Goal: Answer question/provide support: Share knowledge or assist other users

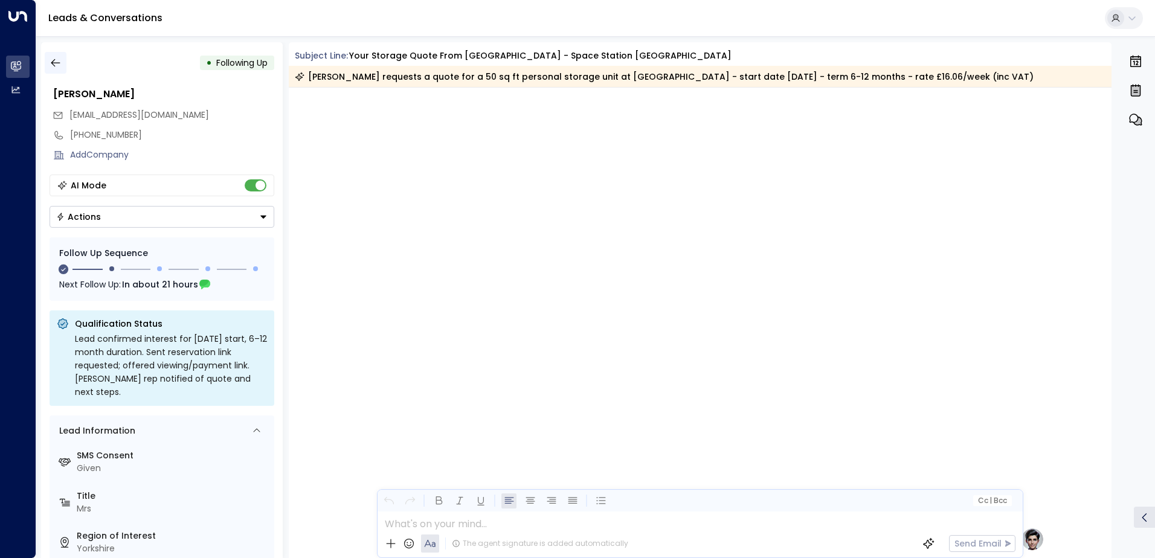
scroll to position [871, 0]
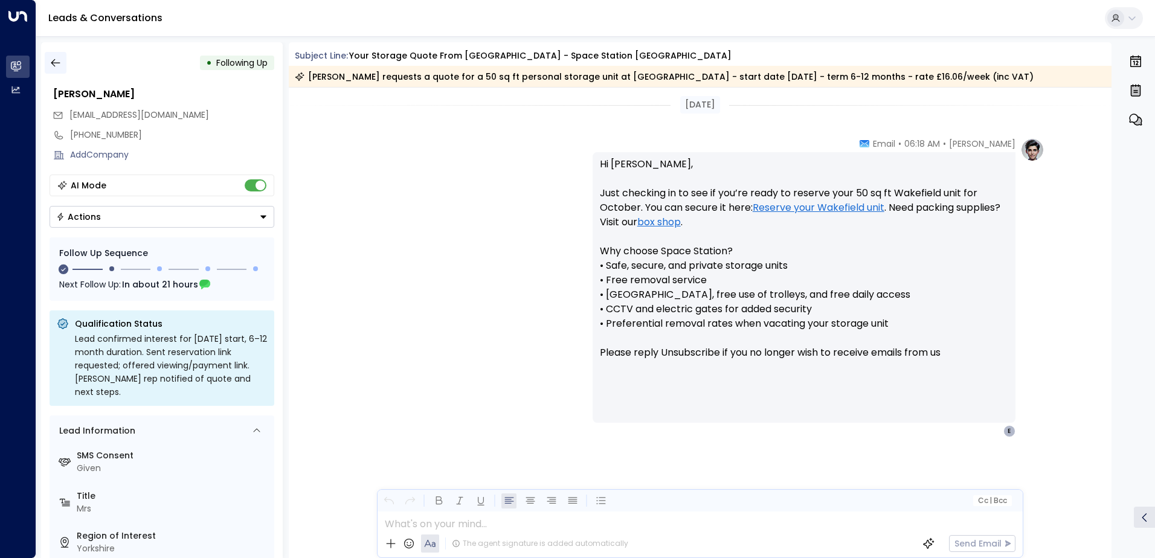
click at [60, 60] on icon "button" at bounding box center [56, 63] width 12 height 12
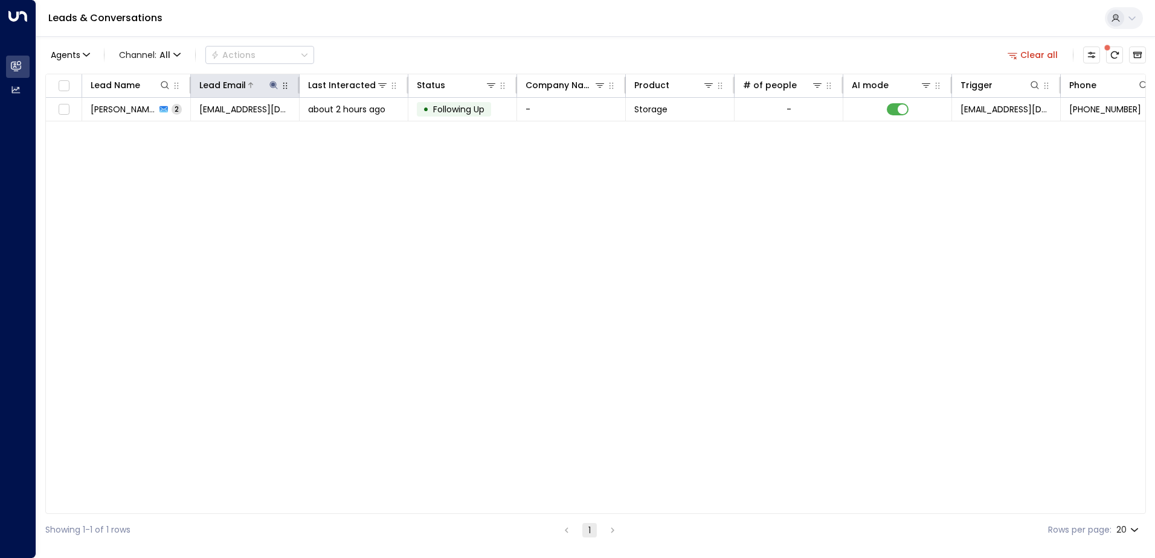
click at [275, 83] on icon at bounding box center [274, 85] width 10 height 10
click at [347, 131] on icon "button" at bounding box center [350, 129] width 8 height 8
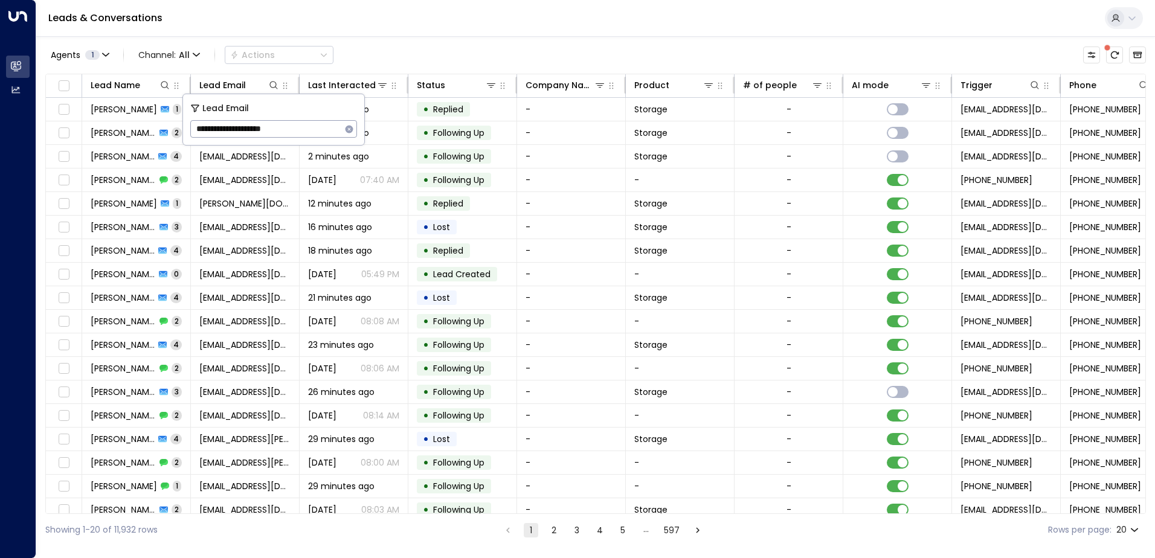
click at [291, 27] on div "Leads & Conversations" at bounding box center [595, 18] width 1119 height 37
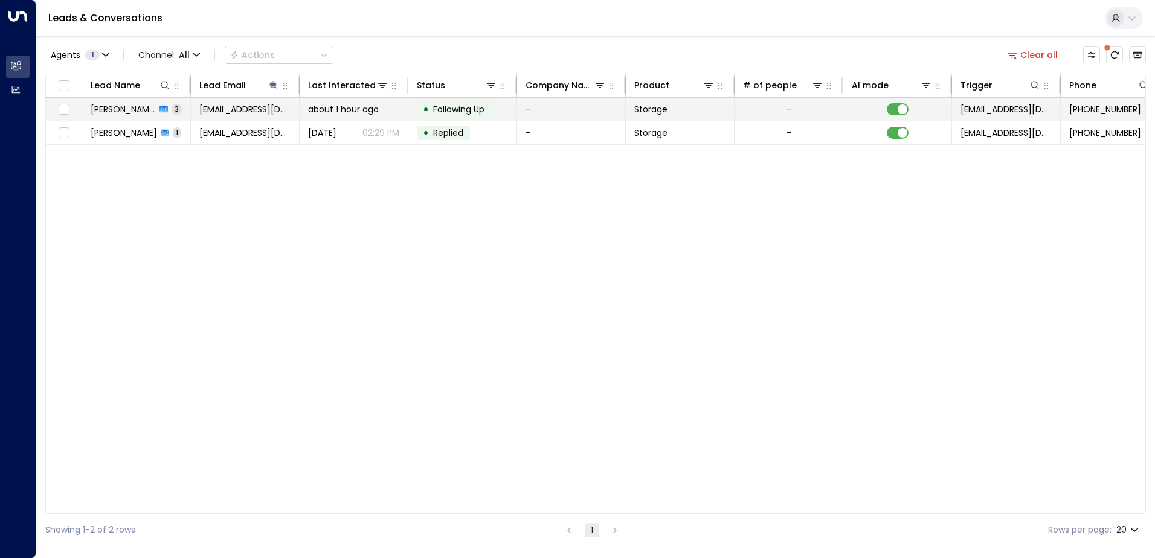
click at [141, 114] on span "[PERSON_NAME]" at bounding box center [123, 109] width 65 height 12
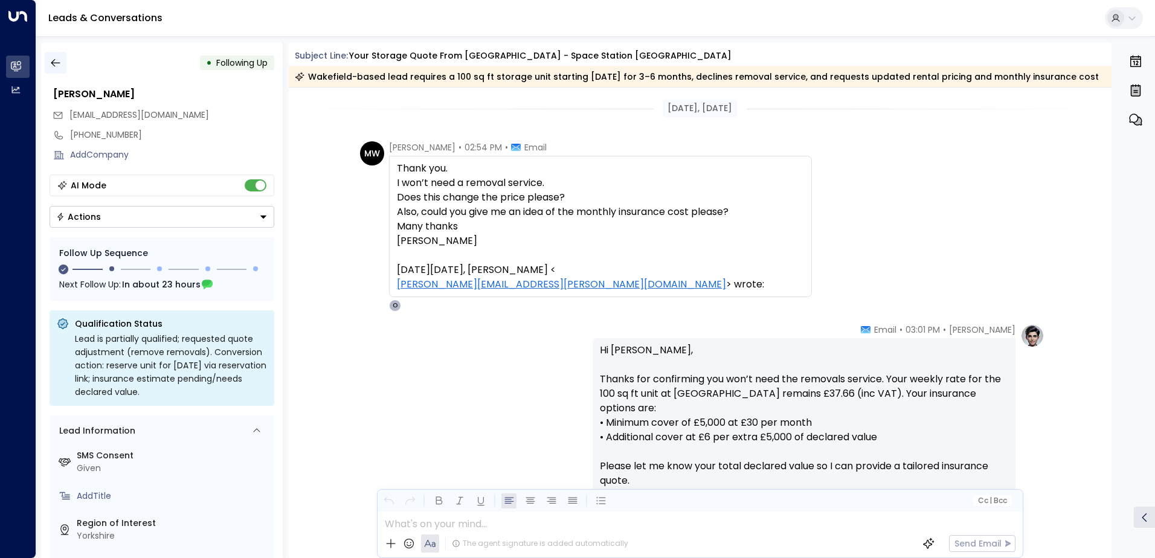
click at [57, 63] on icon "button" at bounding box center [55, 63] width 9 height 8
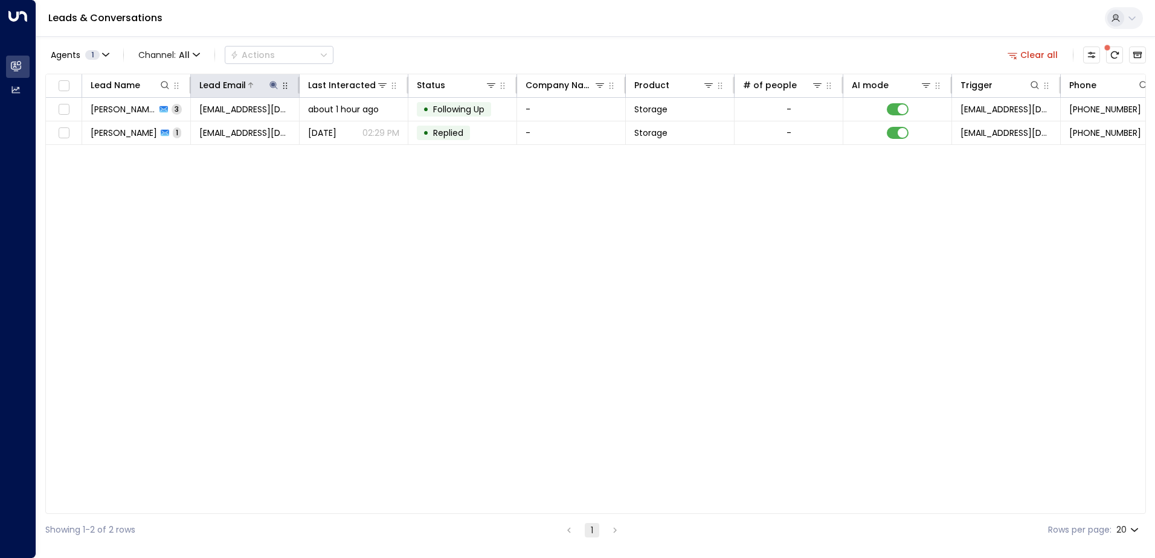
click at [274, 85] on icon at bounding box center [274, 85] width 8 height 8
click at [351, 130] on icon "button" at bounding box center [350, 129] width 8 height 8
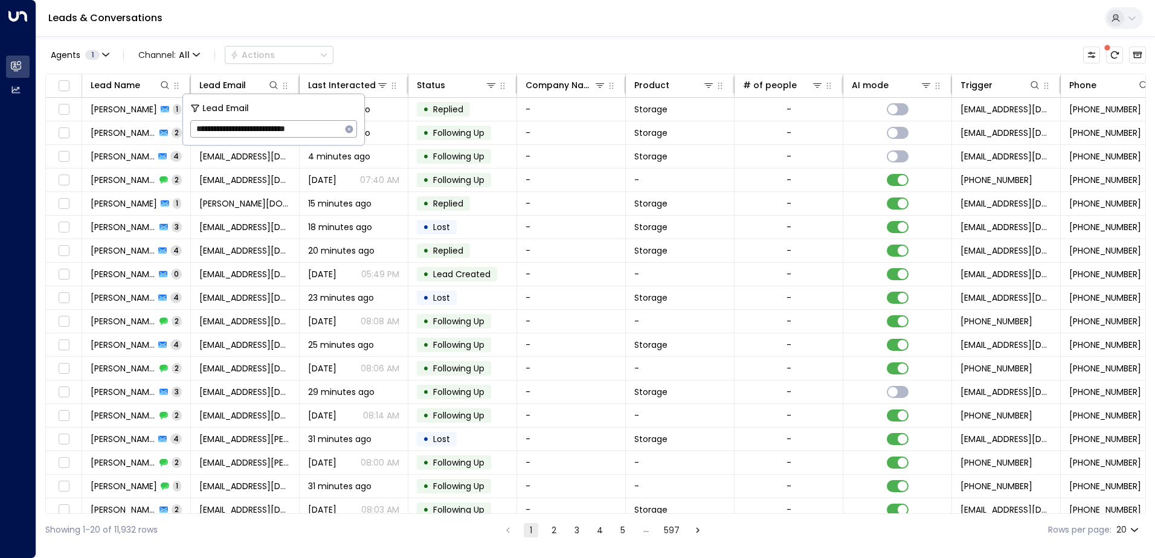
click at [375, 33] on div "Leads & Conversations" at bounding box center [595, 18] width 1119 height 37
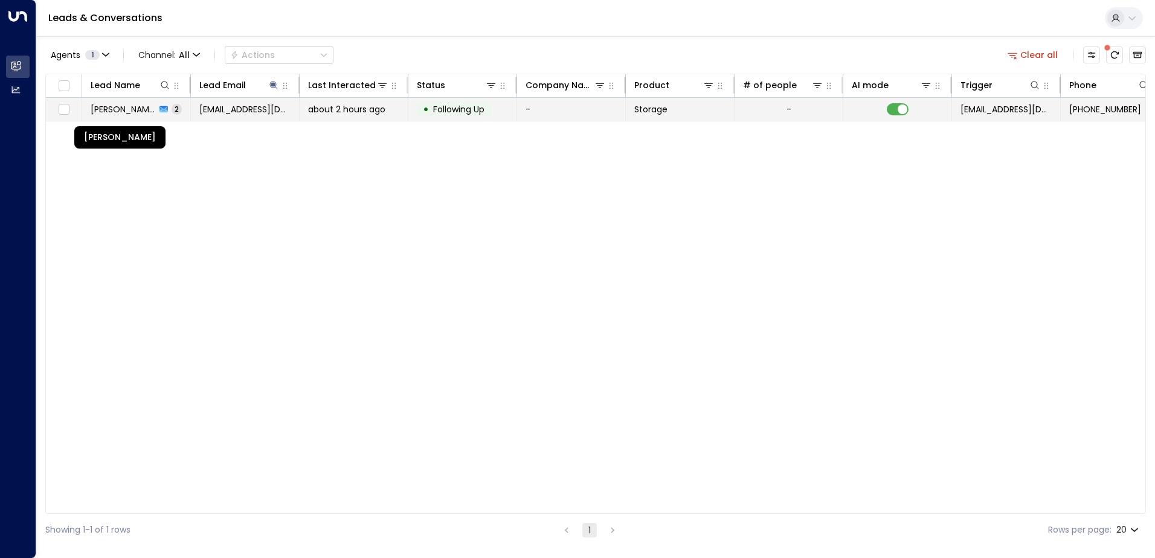
click at [107, 111] on span "[PERSON_NAME]" at bounding box center [123, 109] width 65 height 12
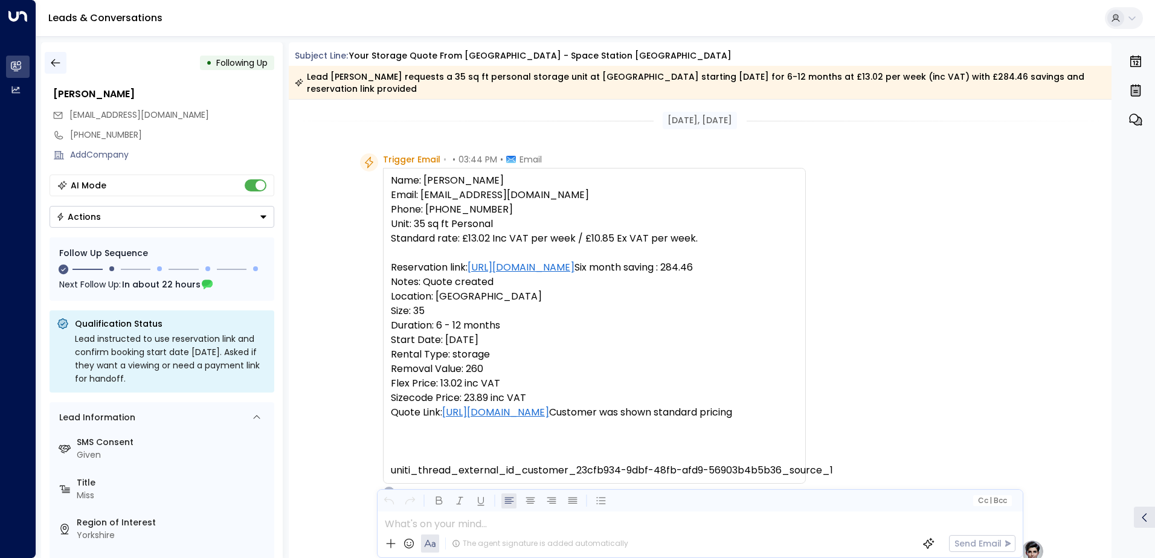
click at [63, 65] on button "button" at bounding box center [56, 63] width 22 height 22
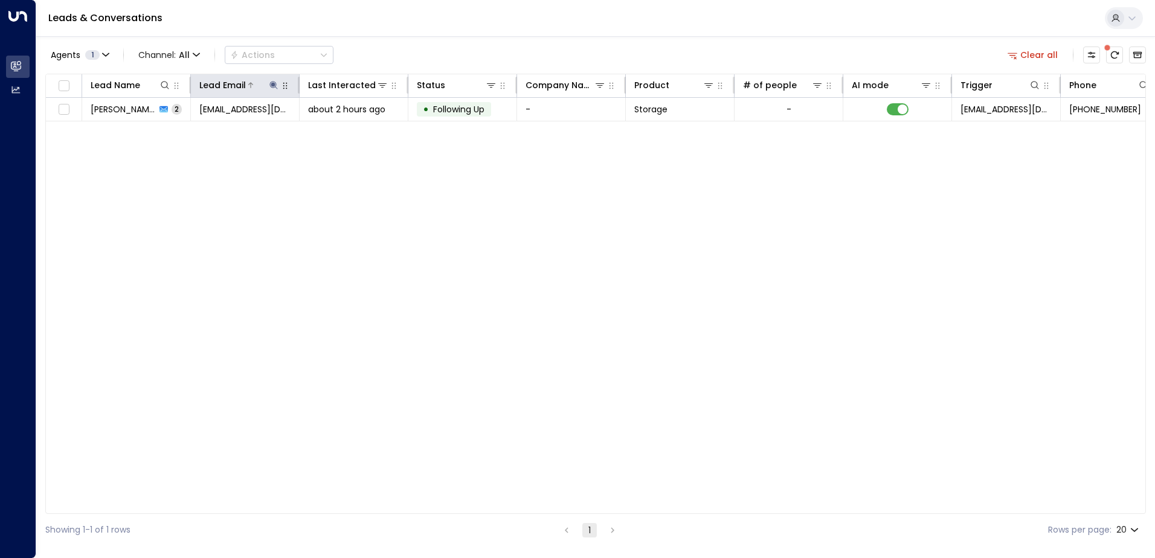
click at [274, 90] on button at bounding box center [274, 85] width 12 height 12
click at [349, 129] on icon "button" at bounding box center [349, 129] width 10 height 10
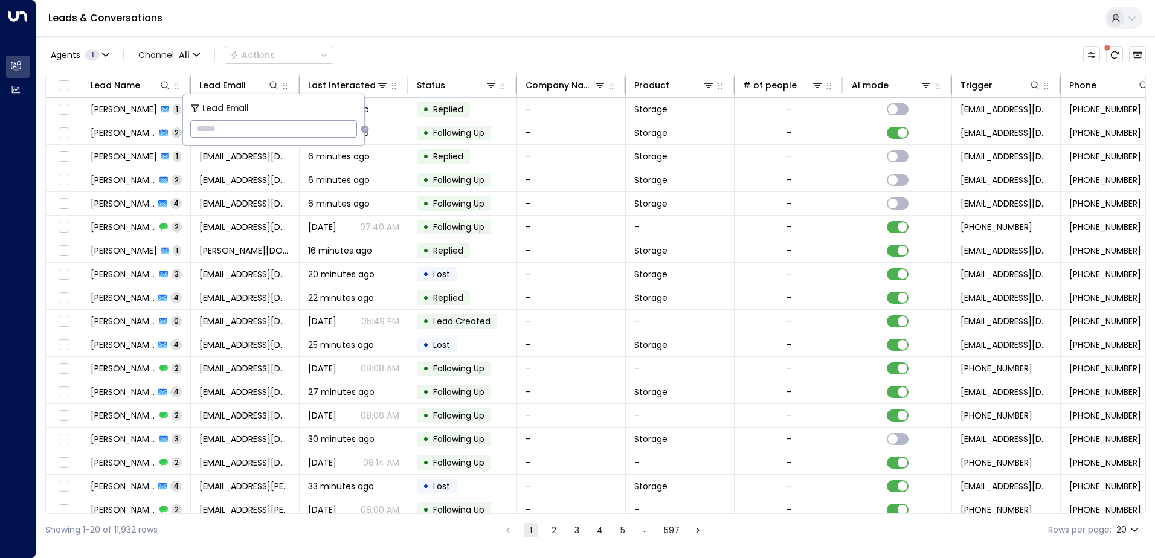
type input "**********"
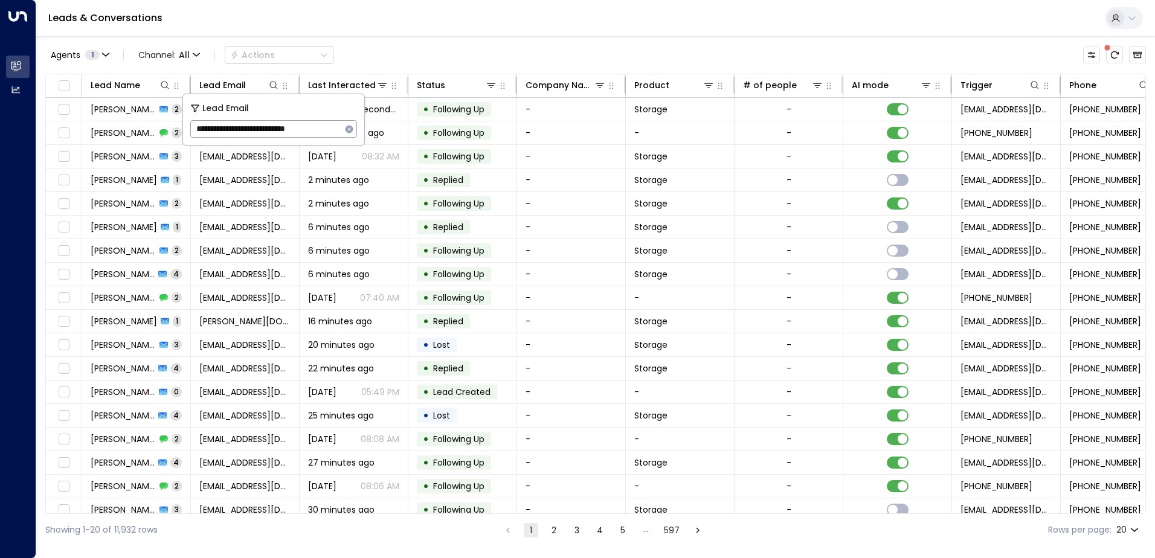
scroll to position [0, 5]
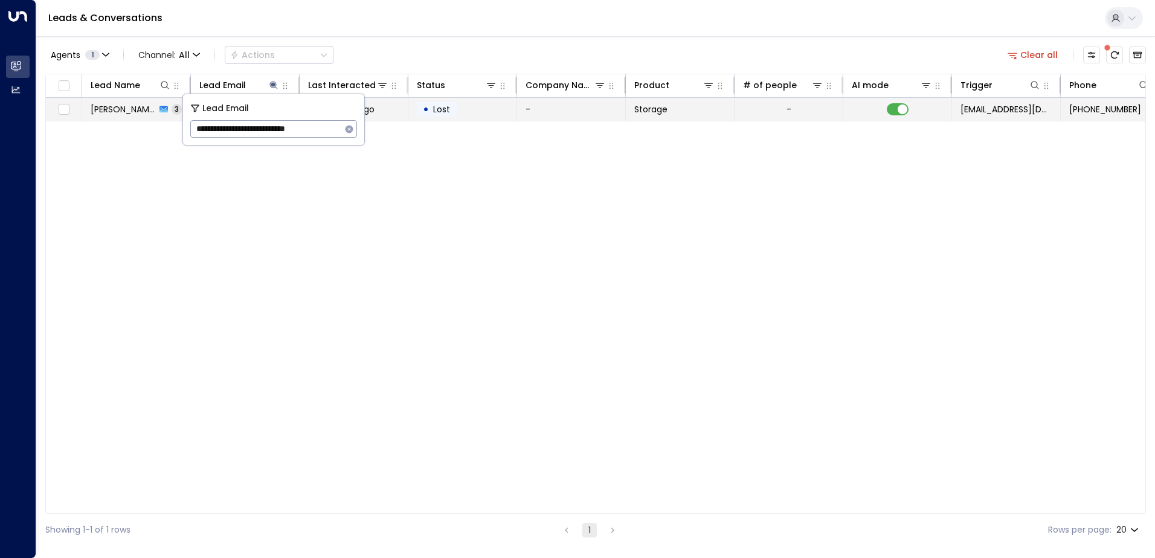
click at [382, 115] on td "20 minutes ago" at bounding box center [354, 109] width 109 height 23
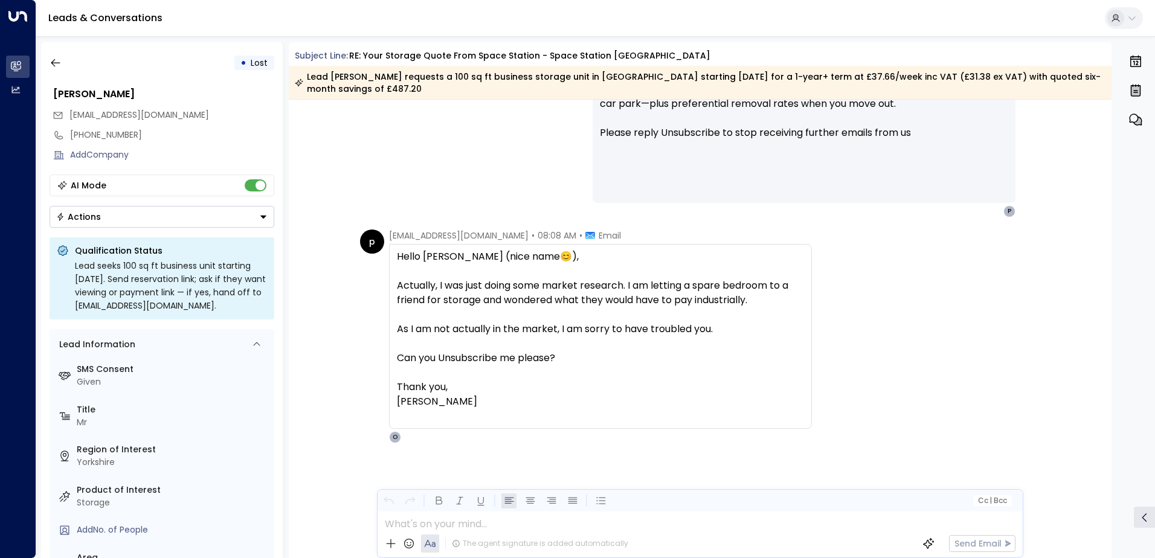
scroll to position [1254, 0]
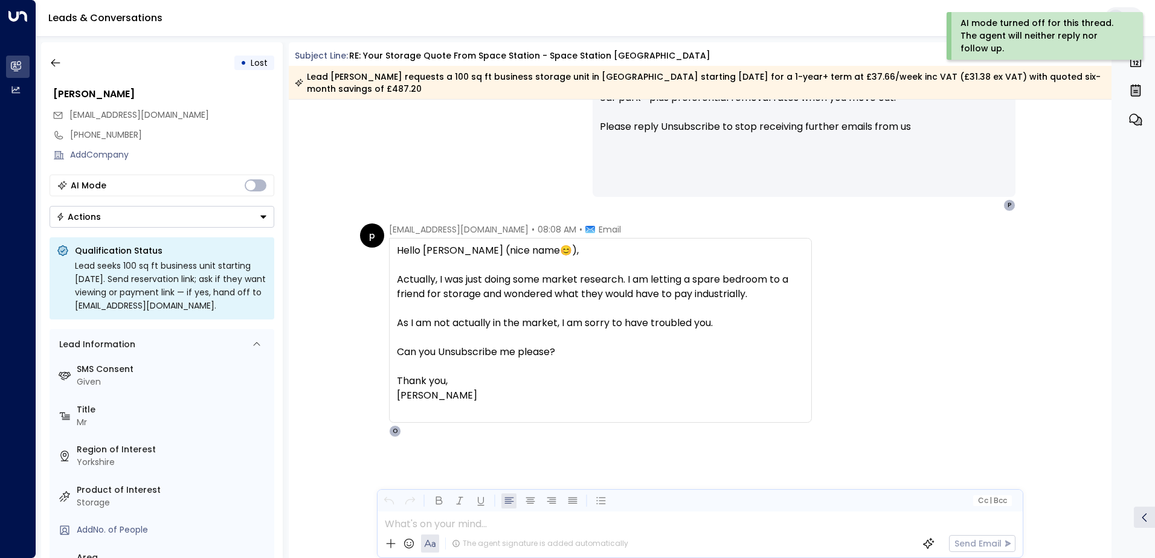
click at [261, 218] on icon "Button group with a nested menu" at bounding box center [263, 217] width 8 height 8
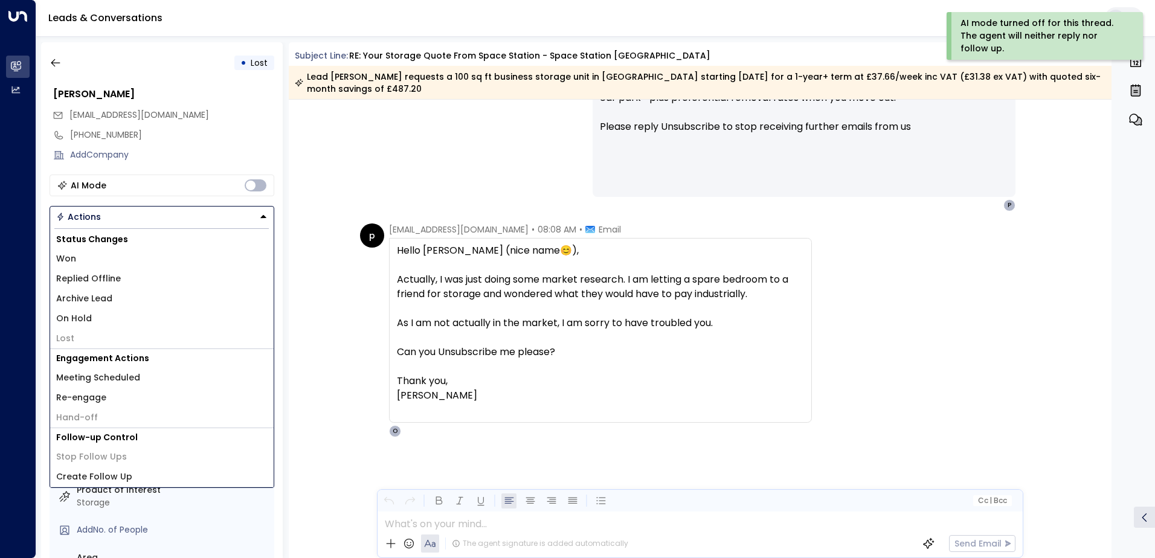
click at [117, 271] on li "Replied Offline" at bounding box center [162, 279] width 224 height 20
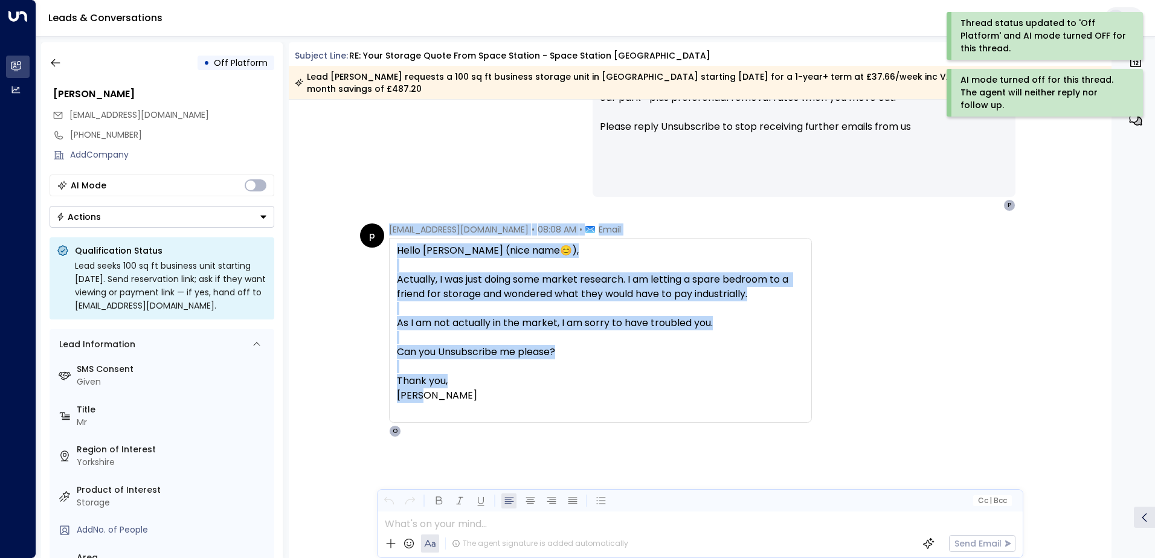
drag, startPoint x: 444, startPoint y: 399, endPoint x: 372, endPoint y: 256, distance: 159.7
click at [372, 256] on div "p [EMAIL_ADDRESS][DOMAIN_NAME] • 08:08 AM • Email Hello [PERSON_NAME] (nice nam…" at bounding box center [586, 331] width 452 height 214
drag, startPoint x: 372, startPoint y: 256, endPoint x: 456, endPoint y: 288, distance: 89.9
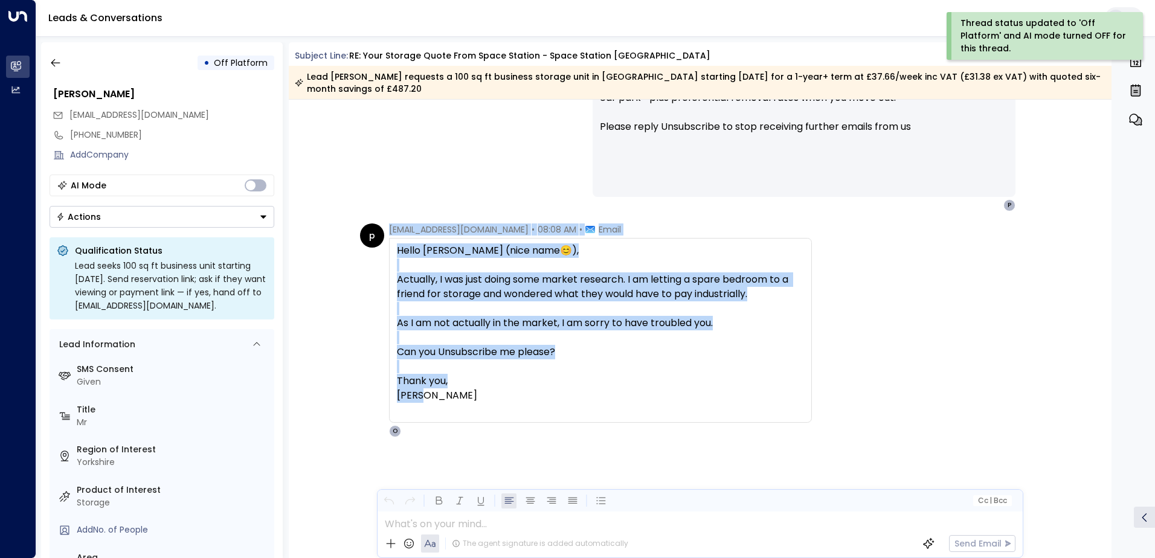
copy div "[EMAIL_ADDRESS][DOMAIN_NAME] • 08:08 AM • Email Hello [PERSON_NAME] (nice name …"
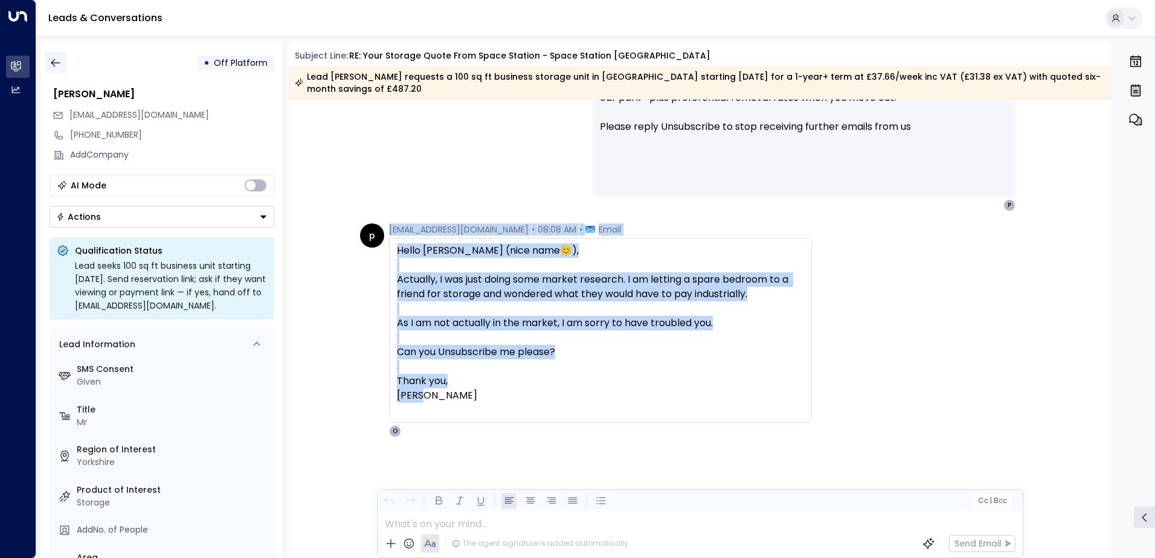
click at [60, 62] on icon "button" at bounding box center [56, 63] width 12 height 12
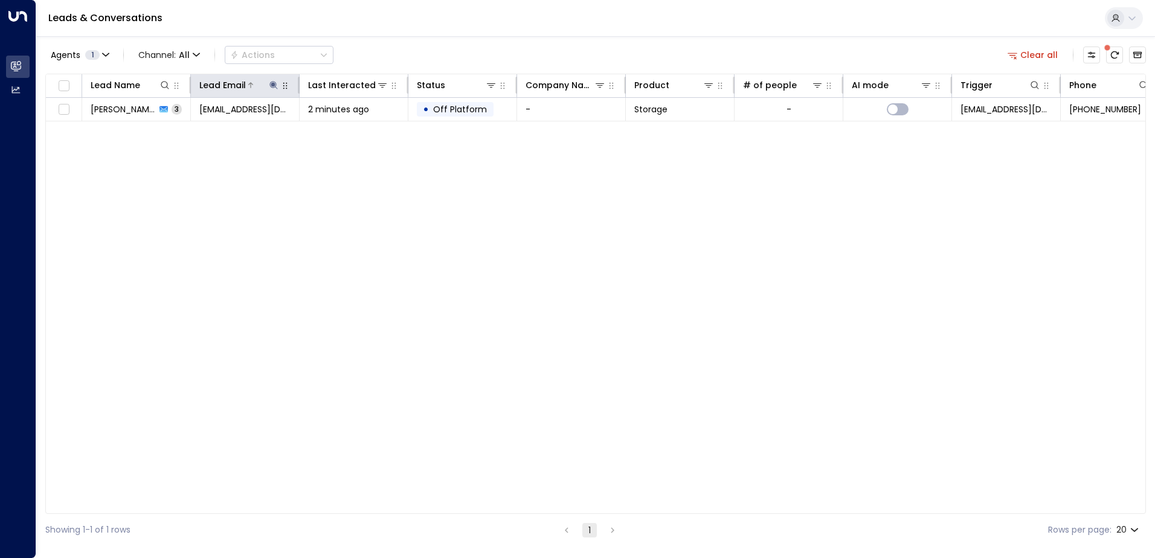
click at [274, 84] on icon at bounding box center [274, 85] width 8 height 8
click at [348, 129] on icon "button" at bounding box center [350, 129] width 8 height 8
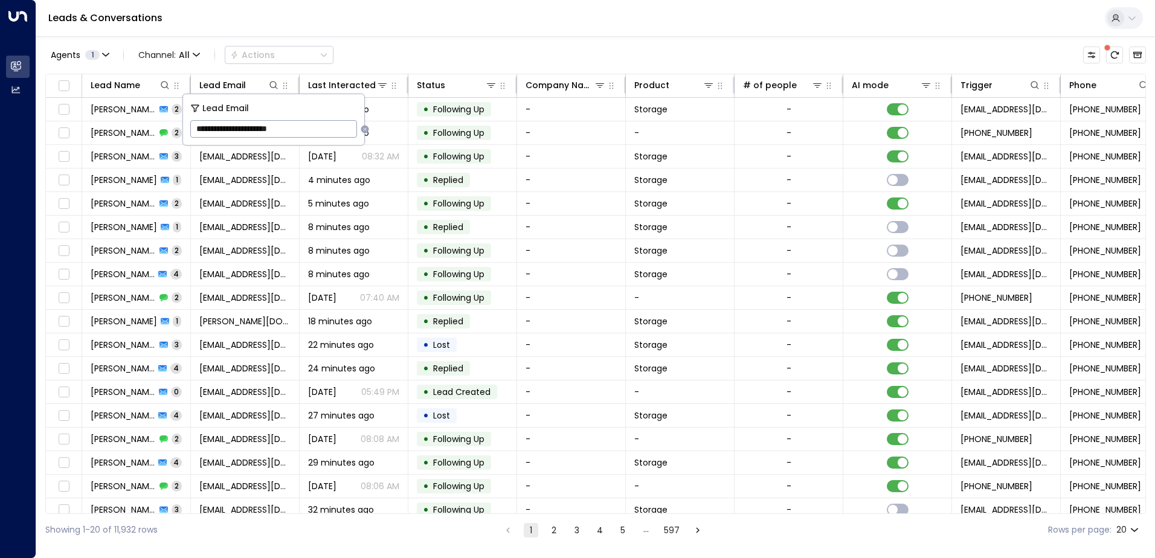
click at [325, 30] on div "Leads & Conversations" at bounding box center [595, 18] width 1119 height 37
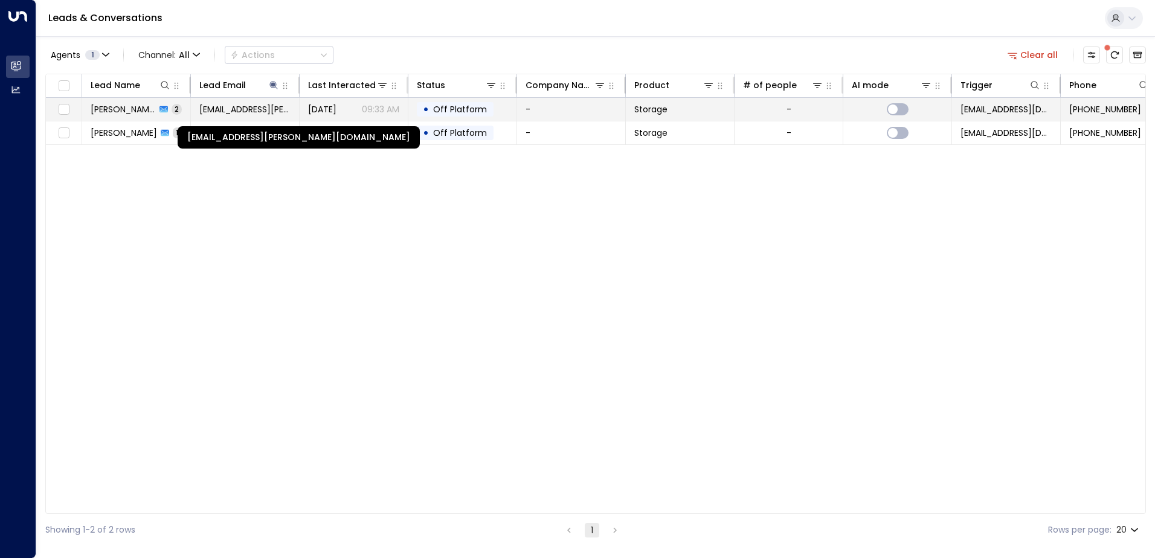
click at [236, 108] on span "[EMAIL_ADDRESS][PERSON_NAME][DOMAIN_NAME]" at bounding box center [244, 109] width 91 height 12
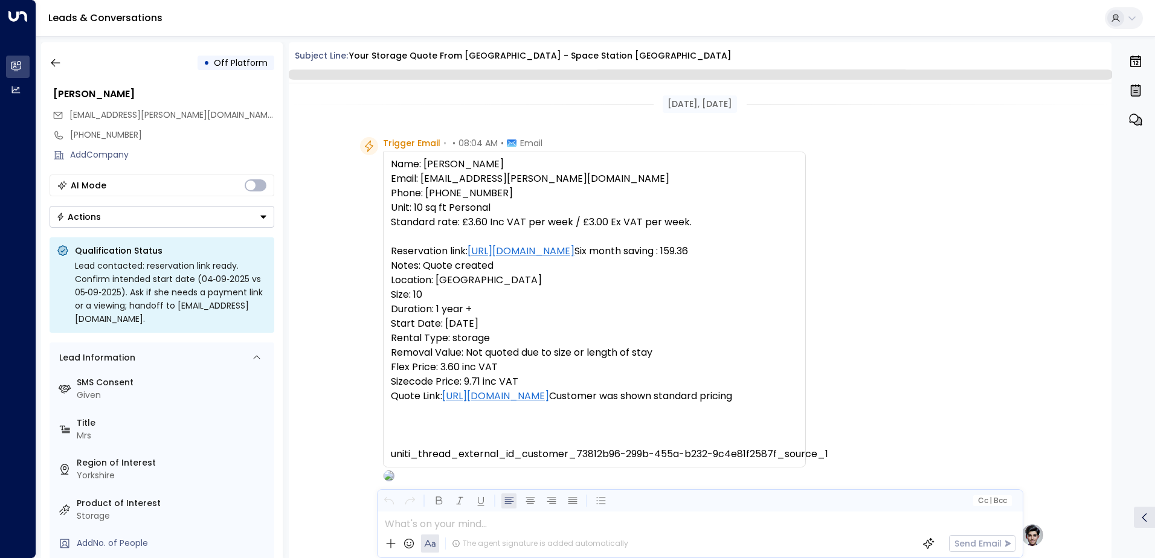
scroll to position [554, 0]
